Goal: Information Seeking & Learning: Learn about a topic

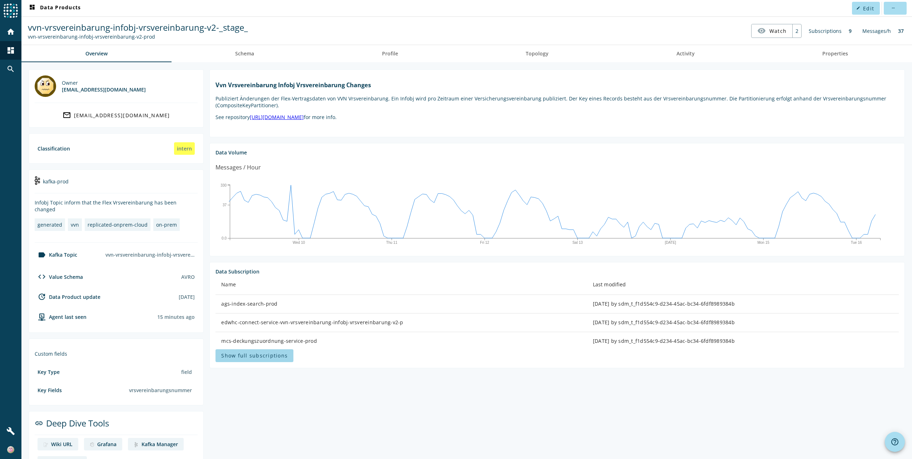
click at [252, 354] on span "Show full subscriptions" at bounding box center [254, 355] width 66 height 7
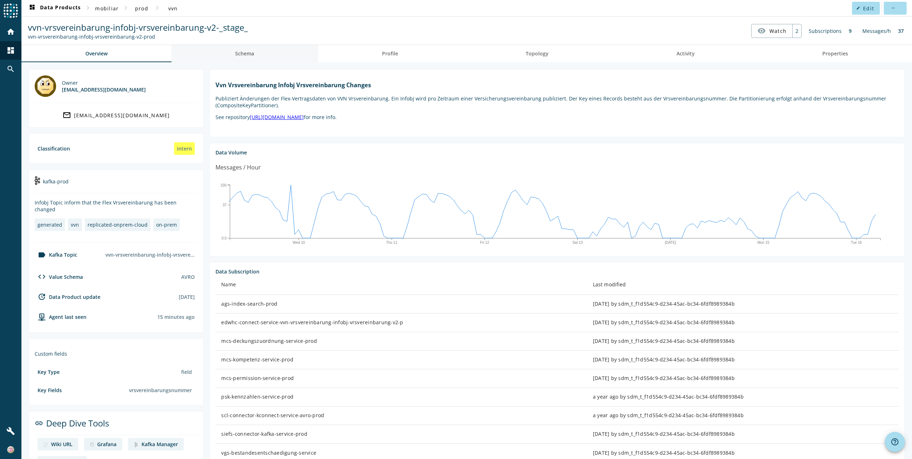
click at [236, 53] on span "Schema" at bounding box center [244, 53] width 19 height 5
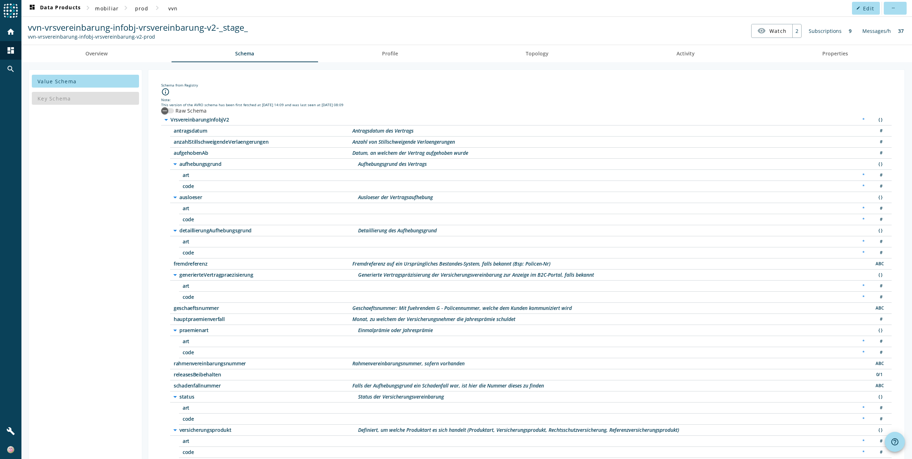
click at [166, 120] on icon "arrow_drop_down" at bounding box center [166, 119] width 9 height 9
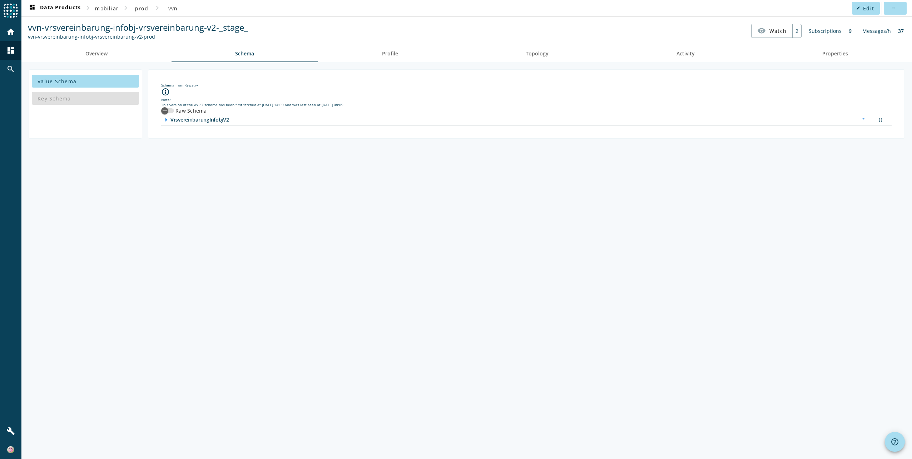
click at [165, 120] on icon "arrow_right" at bounding box center [166, 119] width 9 height 9
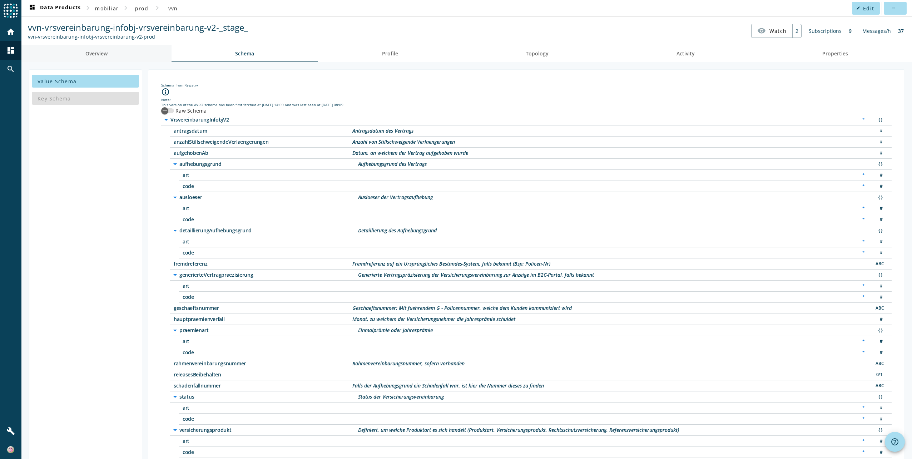
click at [99, 50] on span "Overview" at bounding box center [96, 53] width 22 height 17
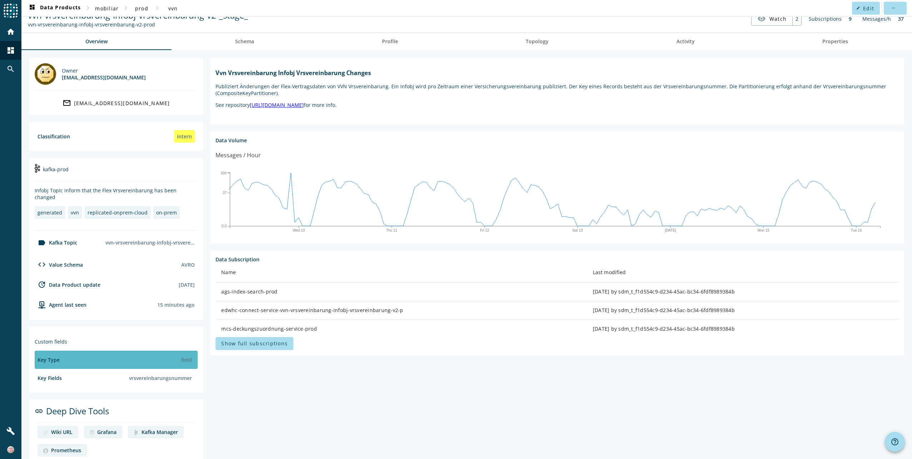
scroll to position [19, 0]
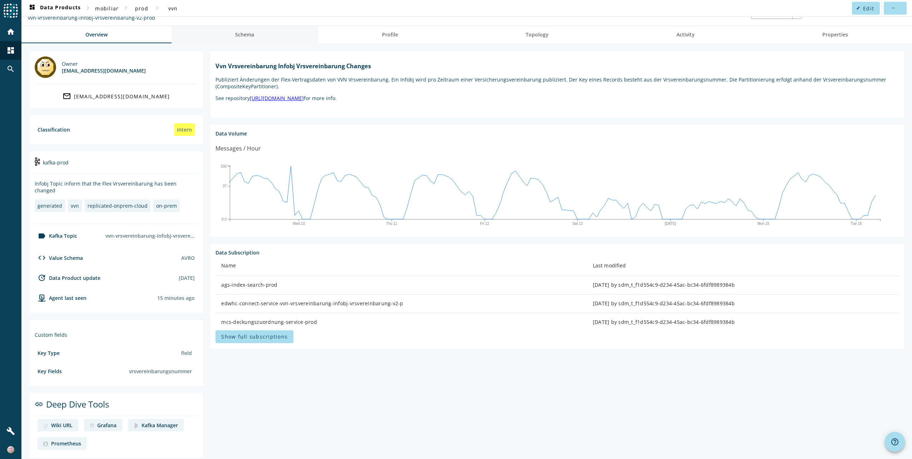
drag, startPoint x: 242, startPoint y: 30, endPoint x: 251, endPoint y: 39, distance: 11.9
click at [243, 30] on span "Schema" at bounding box center [244, 34] width 19 height 17
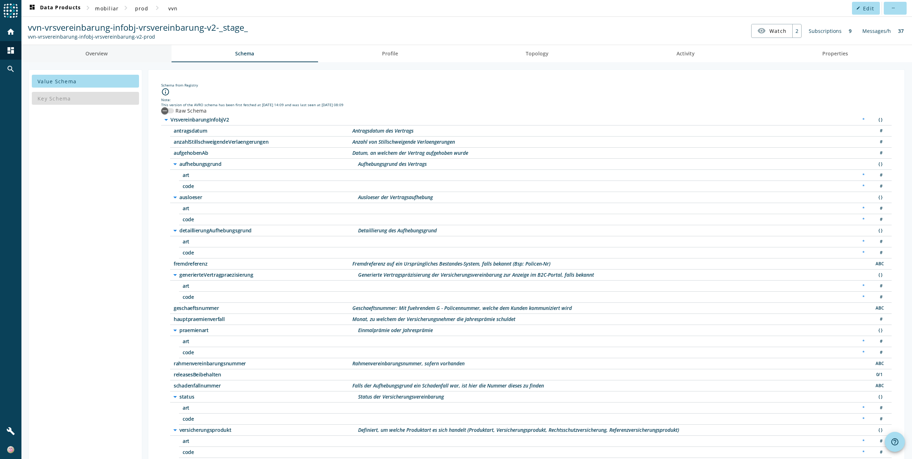
click at [97, 53] on span "Overview" at bounding box center [96, 53] width 22 height 5
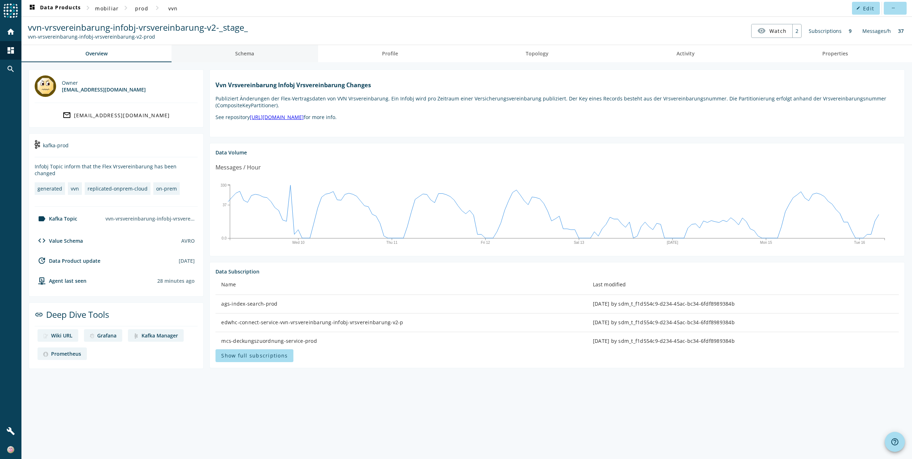
click at [243, 52] on span "Schema" at bounding box center [244, 53] width 19 height 5
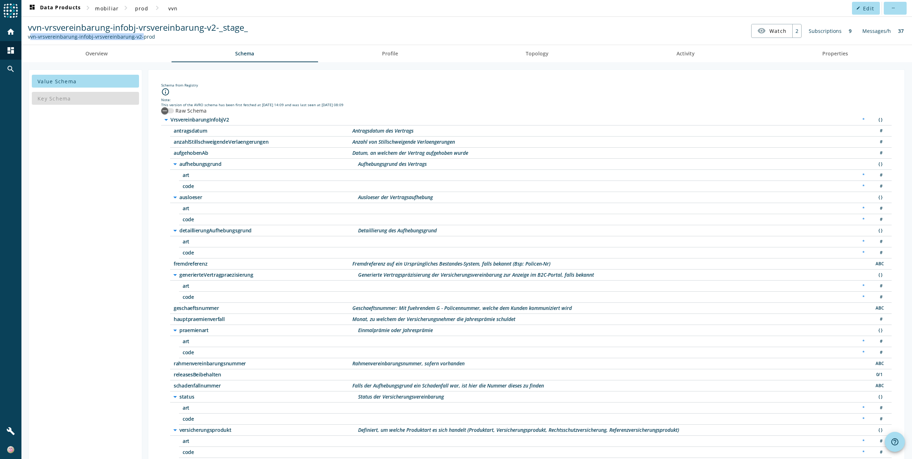
drag, startPoint x: 28, startPoint y: 38, endPoint x: 138, endPoint y: 37, distance: 109.8
click at [138, 37] on div "vvn-vrsvereinbarung-infobj-vrsvereinbarung-v2-prod" at bounding box center [138, 36] width 220 height 7
